Goal: Task Accomplishment & Management: Complete application form

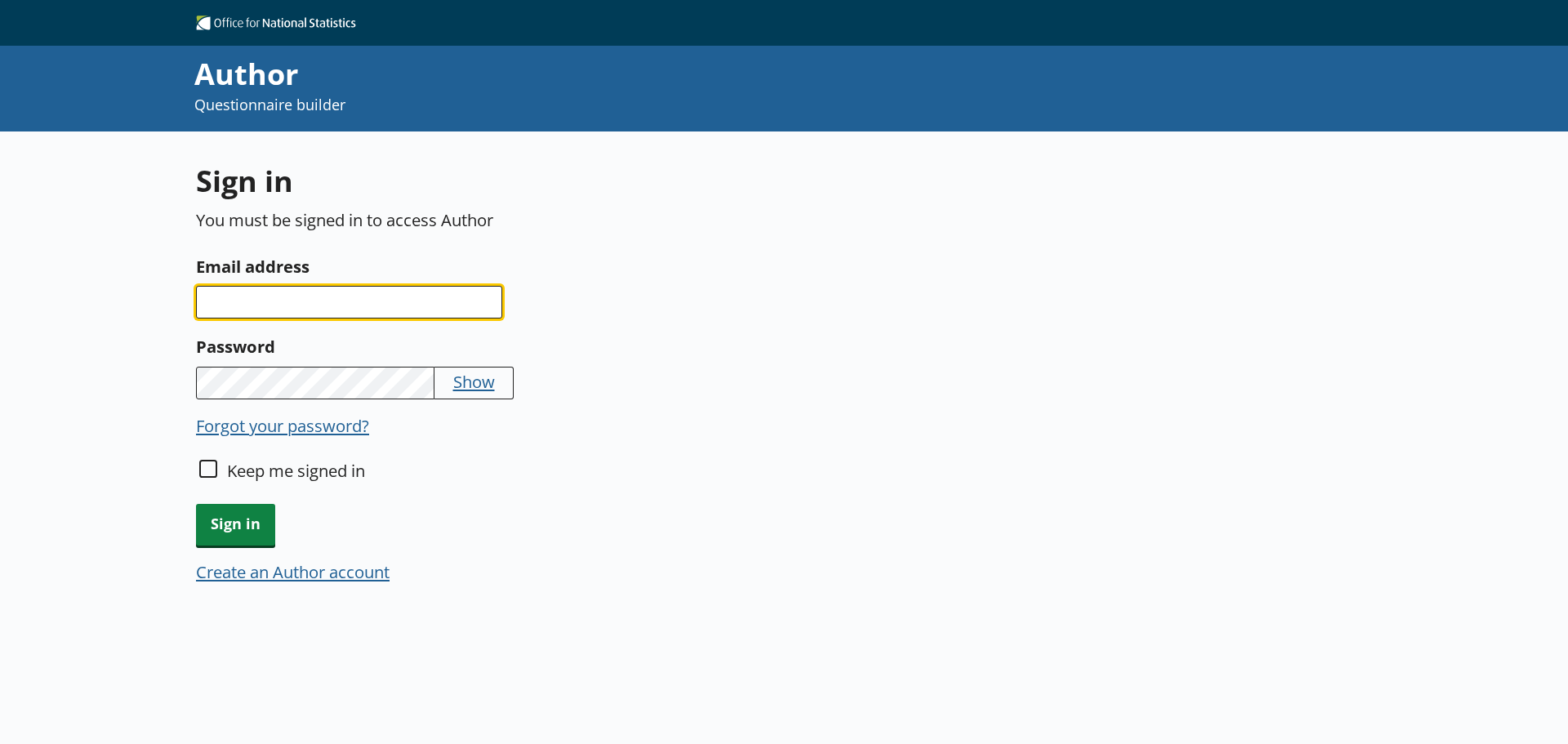
click at [272, 308] on input "Email address" at bounding box center [349, 302] width 307 height 32
type input "c"
click at [320, 582] on button "Create an Author account" at bounding box center [292, 572] width 194 height 23
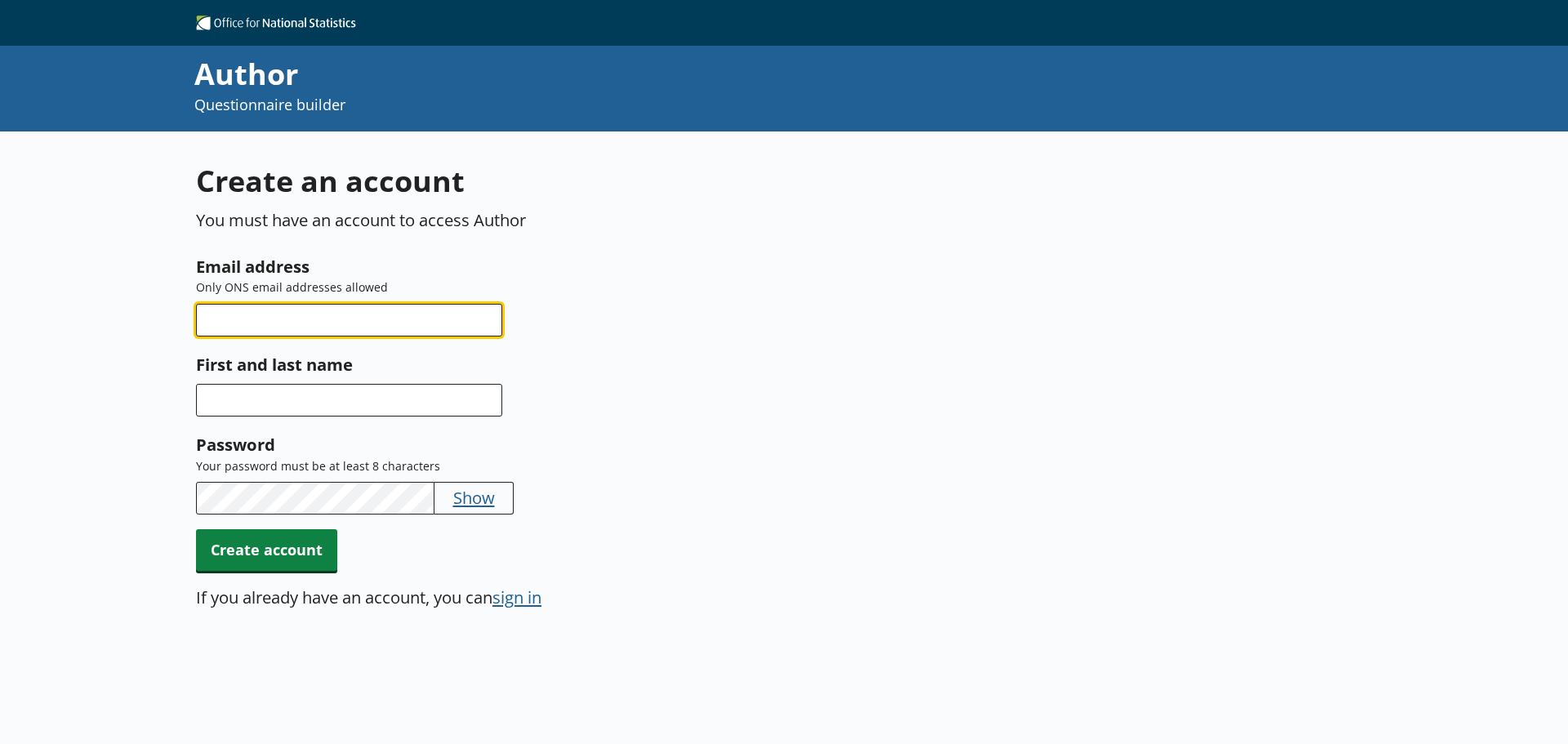
click at [251, 322] on input "Email address" at bounding box center [349, 320] width 307 height 32
type input "craig.colwill@ons.gov.uk"
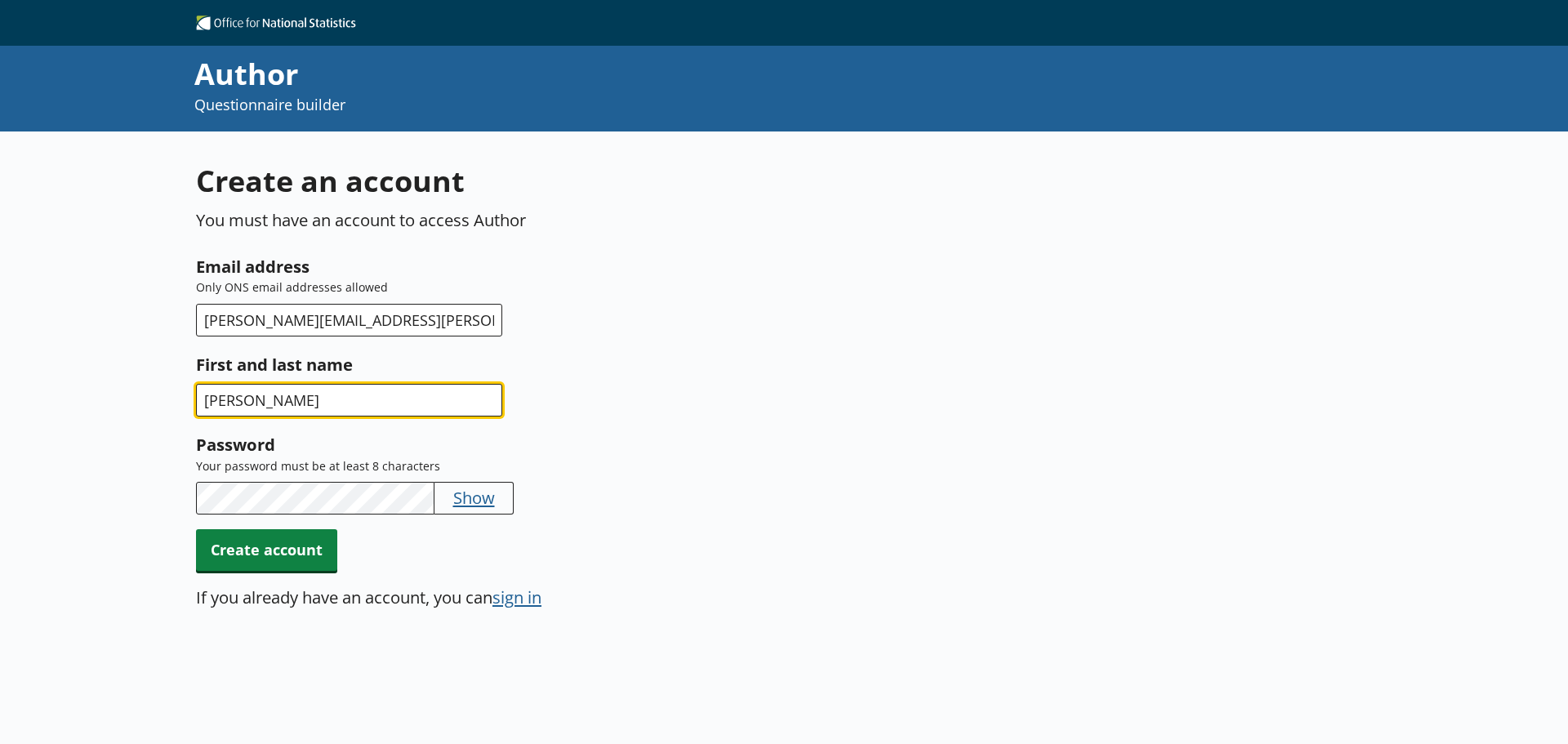
type input "Craig Colwill"
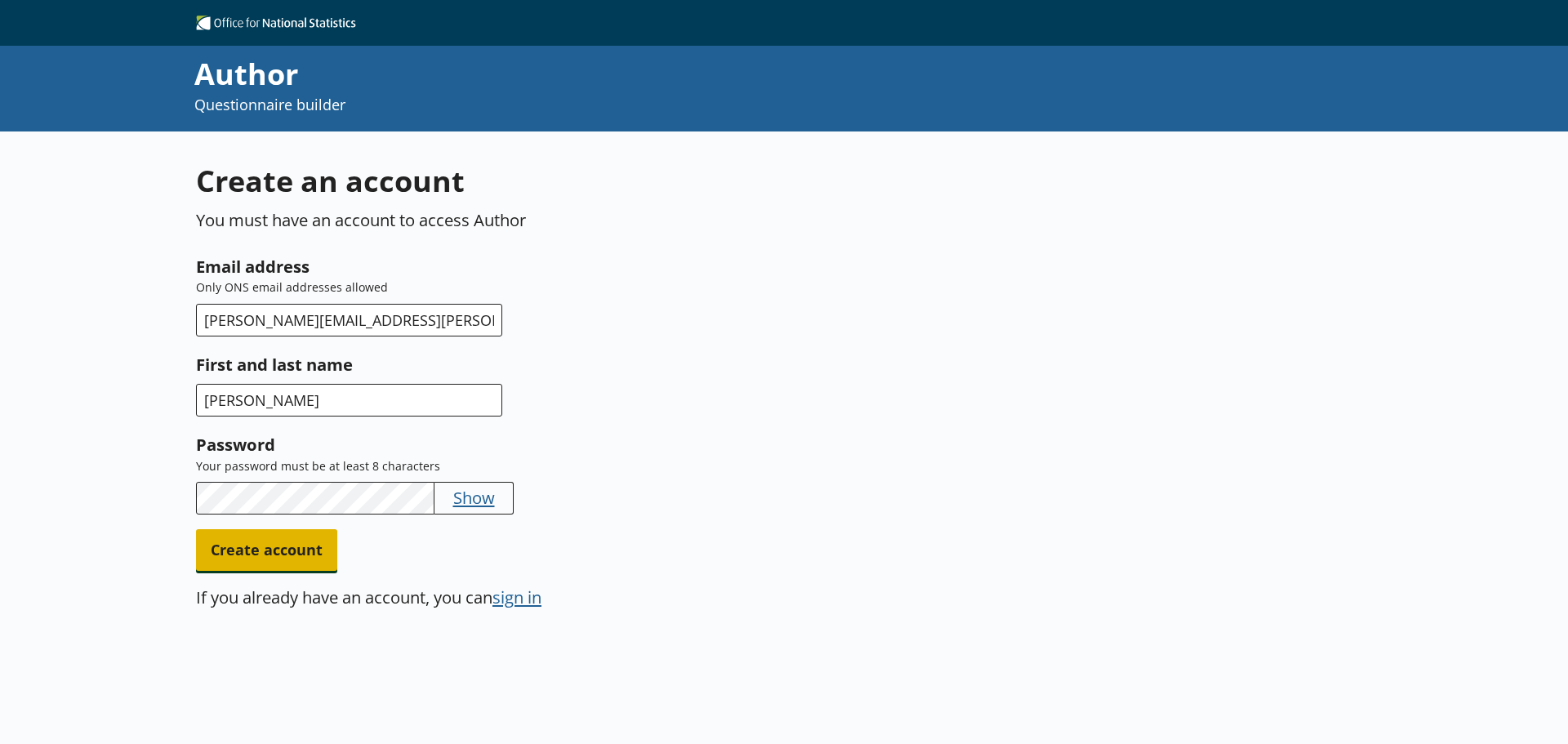
click at [267, 565] on span "Create account" at bounding box center [266, 550] width 141 height 42
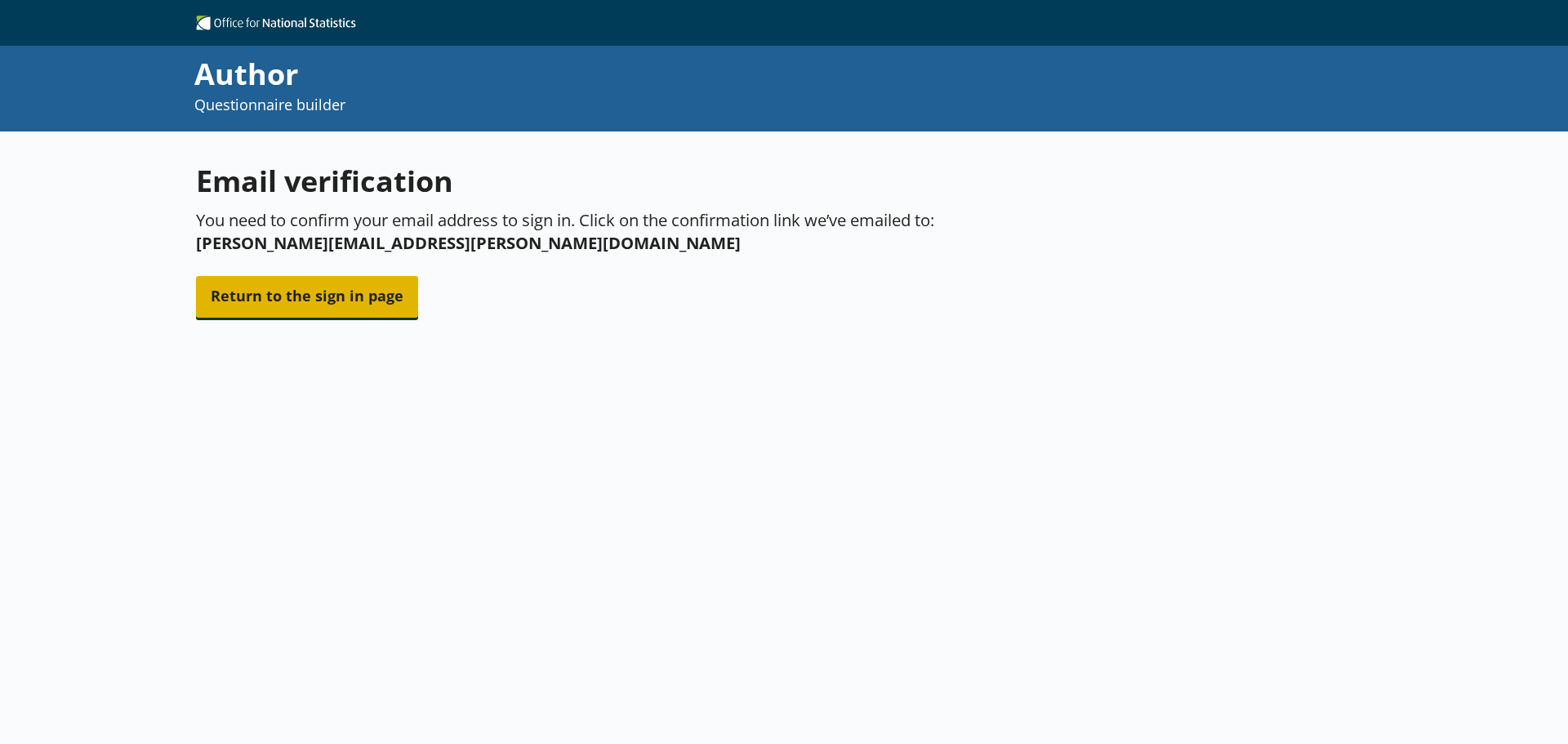
click at [313, 310] on span "Return to the sign in page" at bounding box center [307, 297] width 222 height 42
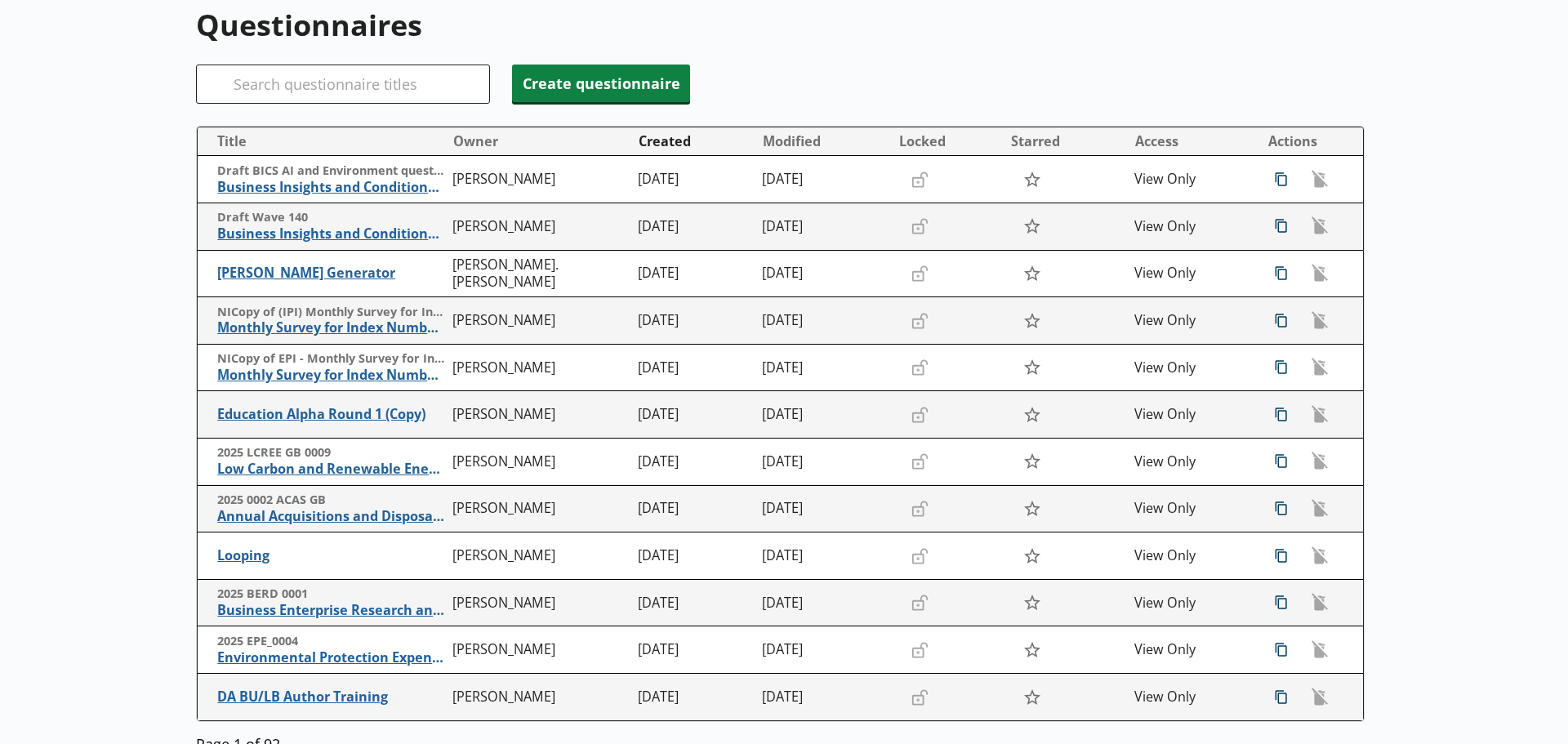
scroll to position [163, 0]
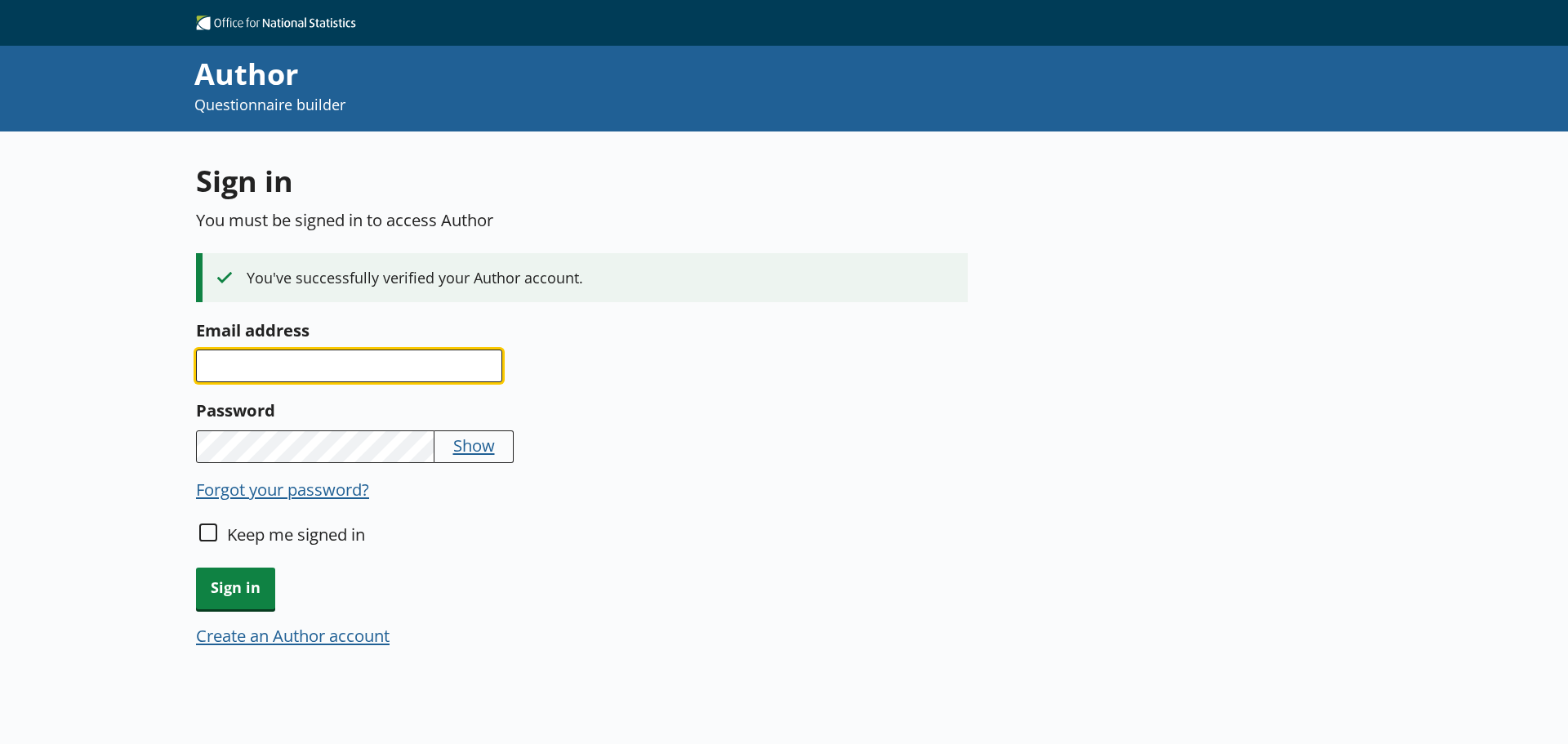
click at [258, 362] on input "Email address" at bounding box center [349, 366] width 307 height 32
type input "craig.colwill@ons.gov.uk"
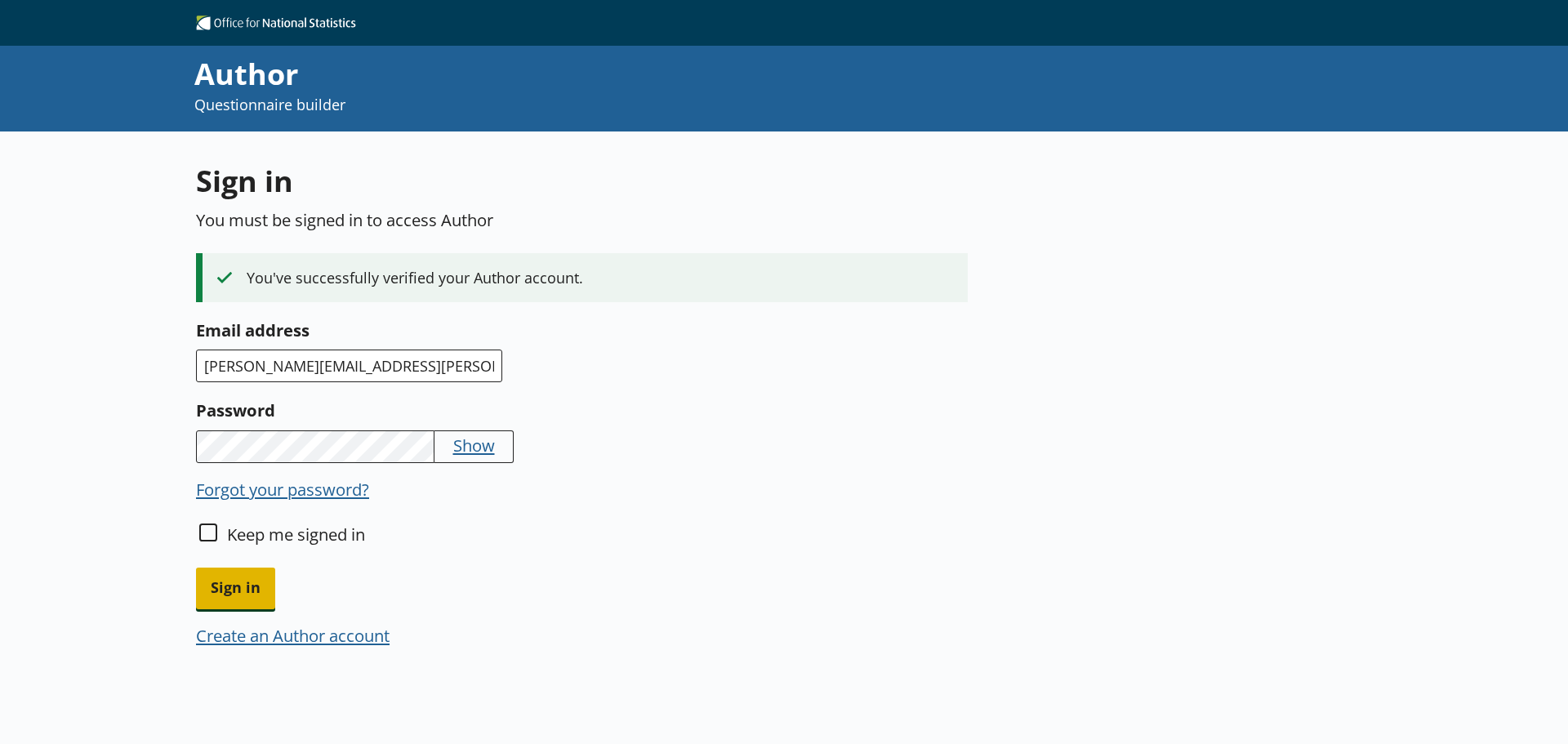
click at [228, 589] on span "Sign in" at bounding box center [235, 588] width 79 height 42
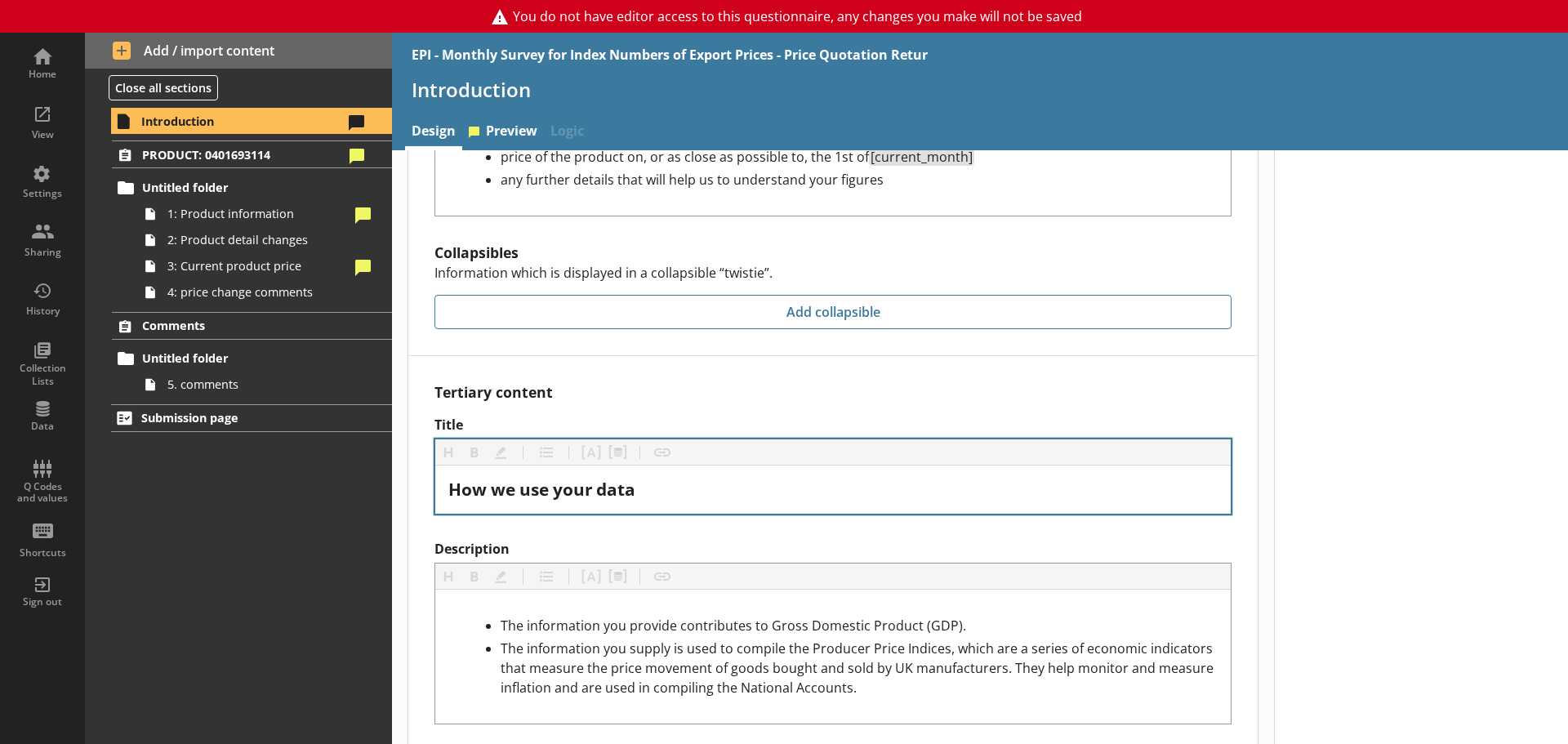
scroll to position [1629, 0]
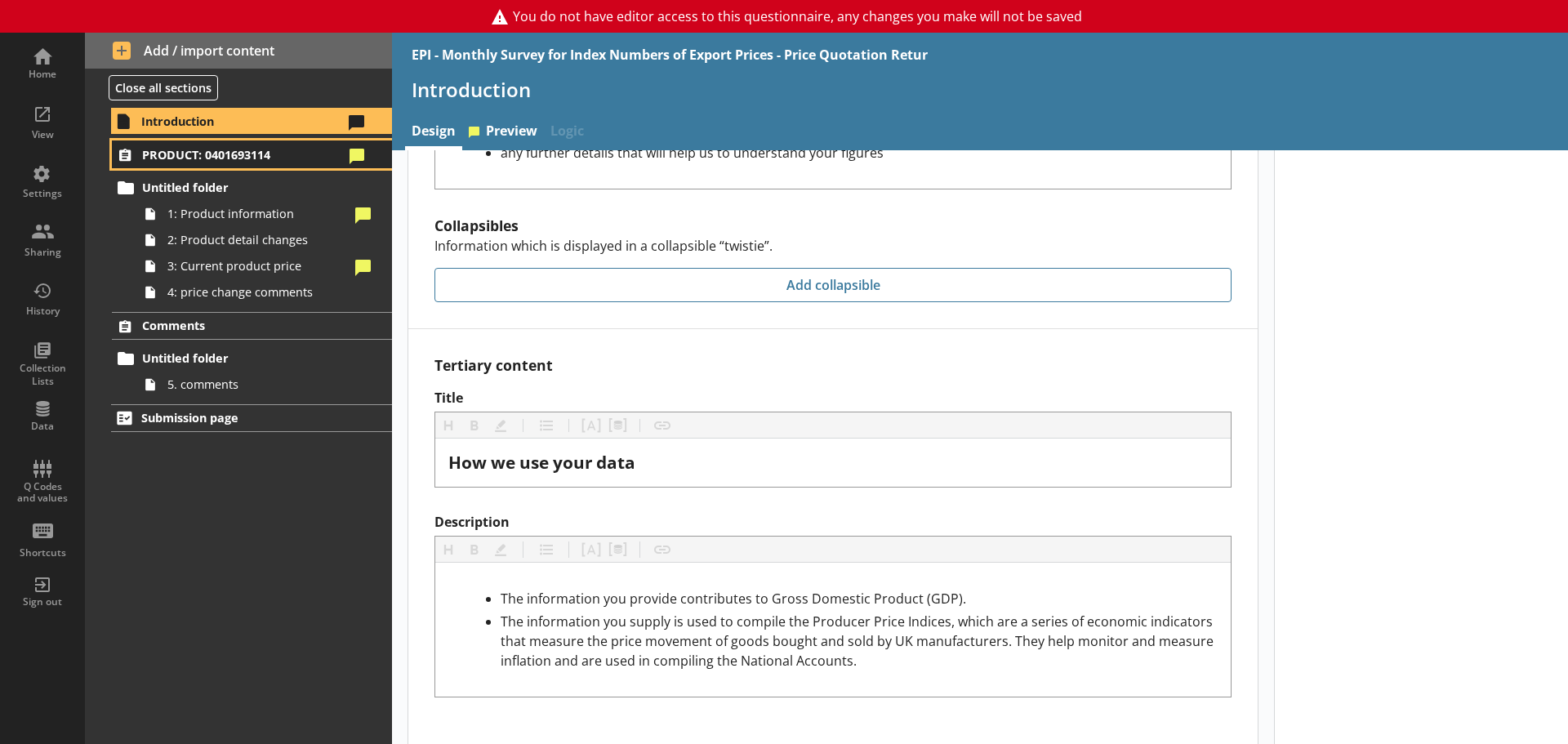
click at [223, 155] on span "PRODUCT: 0401693114" at bounding box center [243, 155] width 201 height 15
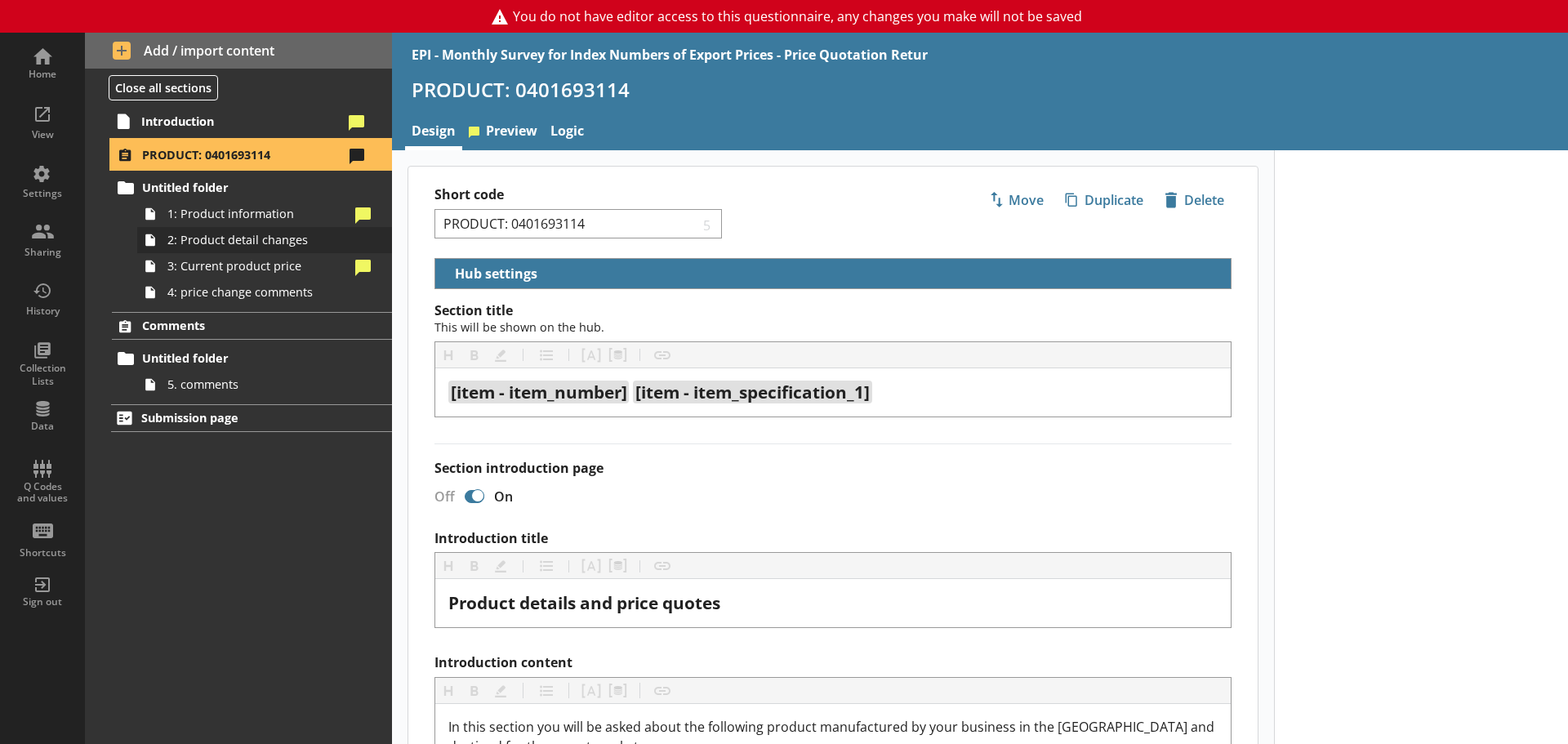
select select "5d514584-2e6d-4149-86df-4889fd375b9d"
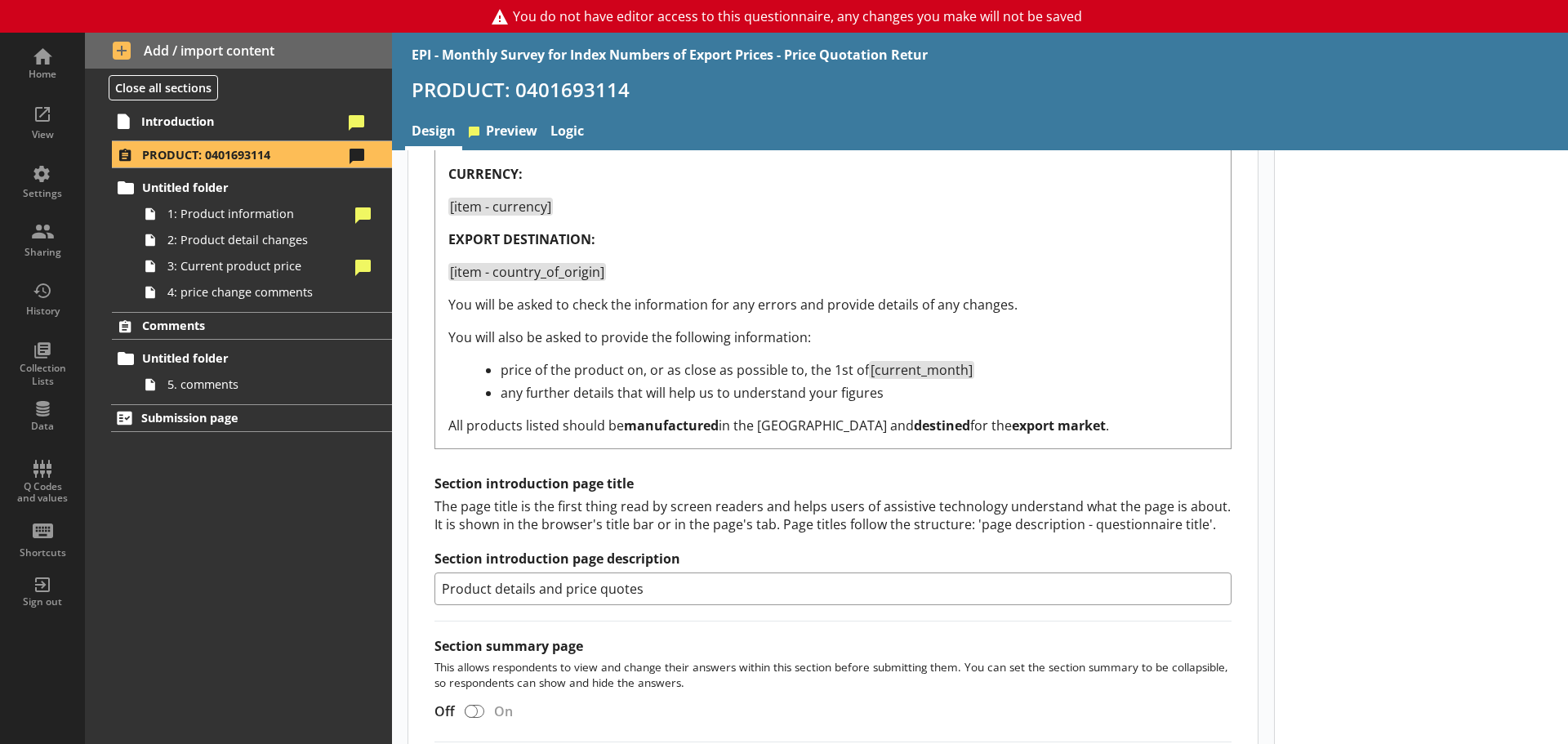
scroll to position [1062, 0]
